Goal: Check status: Check status

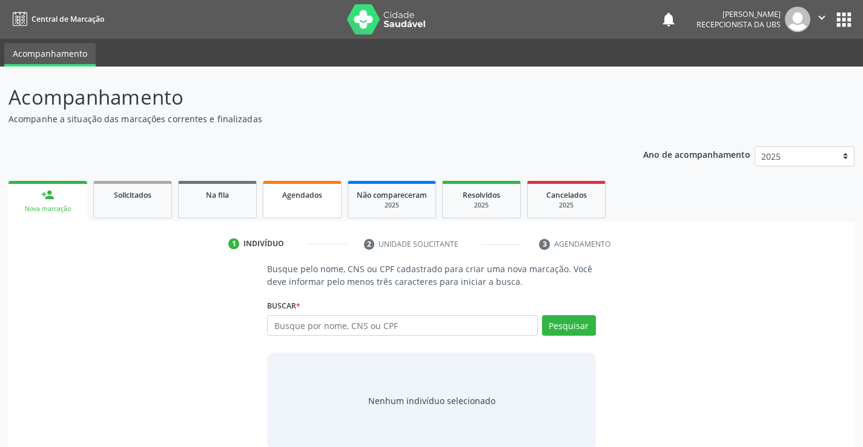
click at [303, 198] on span "Agendados" at bounding box center [302, 195] width 40 height 10
select select "9"
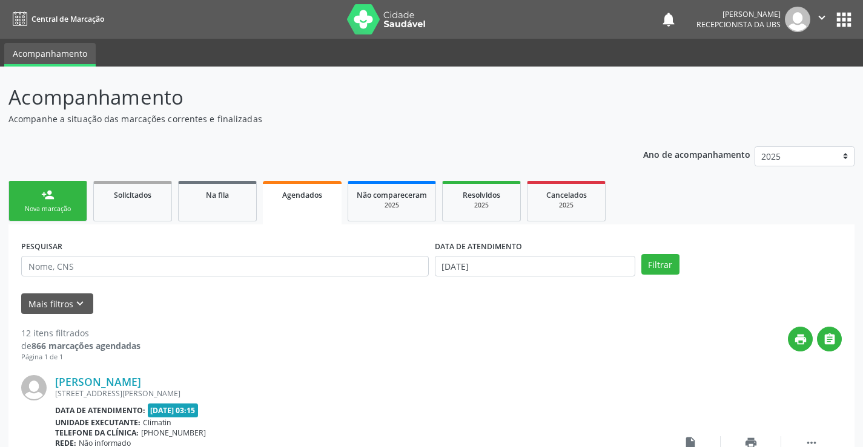
scroll to position [61, 0]
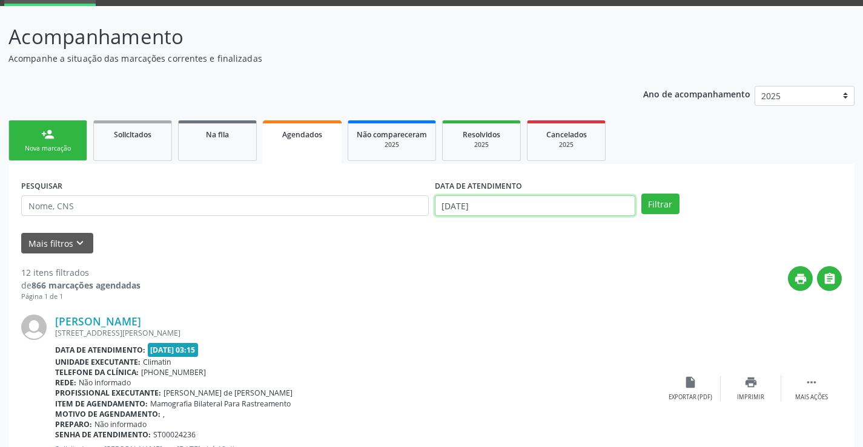
click at [499, 203] on input "[DATE]" at bounding box center [535, 206] width 200 height 21
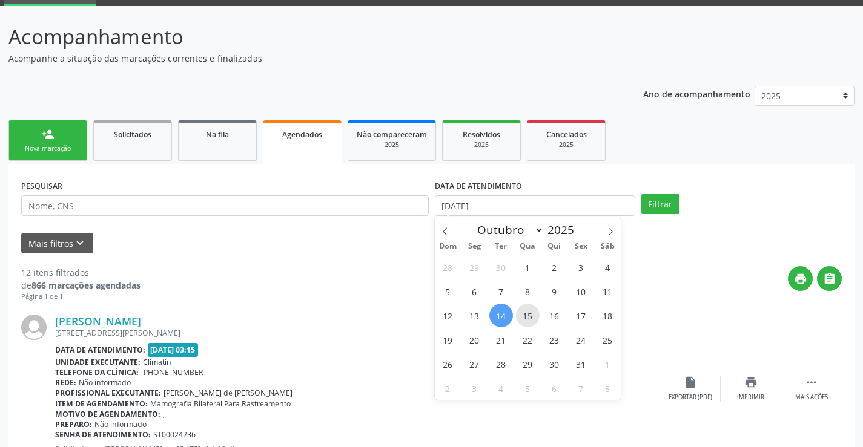
click at [529, 319] on span "15" at bounding box center [528, 316] width 24 height 24
type input "[DATE]"
click at [529, 319] on span "15" at bounding box center [528, 316] width 24 height 24
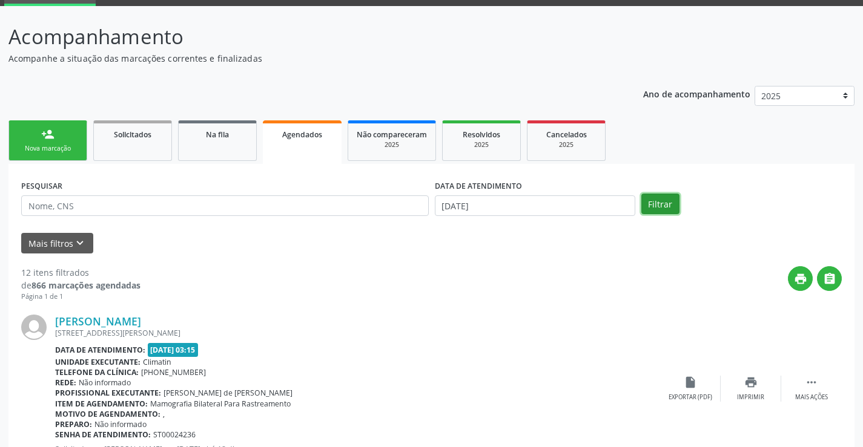
click at [659, 208] on button "Filtrar" at bounding box center [660, 204] width 38 height 21
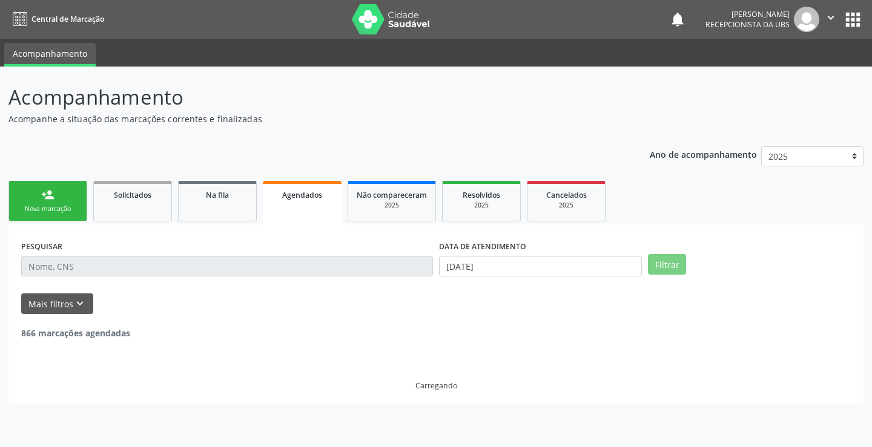
click at [659, 208] on ul "person_add Nova marcação Solicitados Na fila Agendados Não compareceram 2025 Re…" at bounding box center [435, 201] width 855 height 47
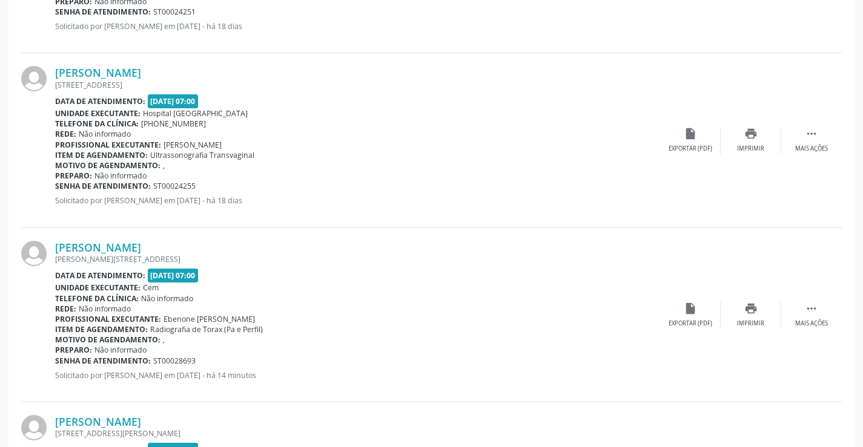
scroll to position [484, 0]
click at [751, 306] on icon "print" at bounding box center [750, 307] width 13 height 13
